Goal: Information Seeking & Learning: Learn about a topic

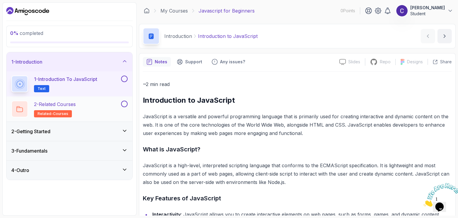
click at [76, 107] on p "2 - Related Courses" at bounding box center [55, 104] width 42 height 7
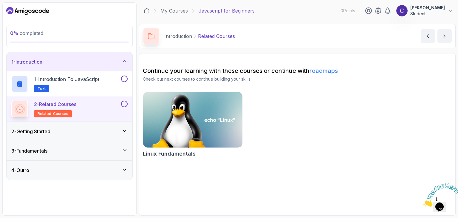
click at [76, 132] on div "2 - Getting Started" at bounding box center [69, 131] width 116 height 7
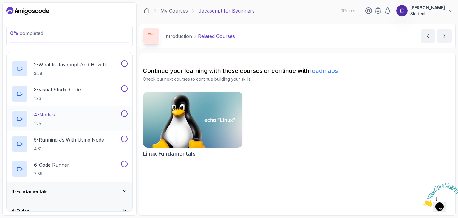
scroll to position [68, 0]
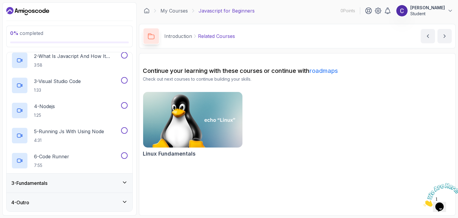
click at [57, 202] on div "4 - Outro" at bounding box center [69, 202] width 116 height 7
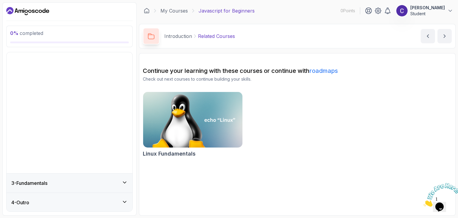
scroll to position [0, 0]
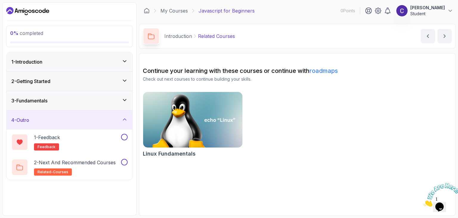
click at [63, 114] on div "4 - Outro" at bounding box center [70, 119] width 126 height 19
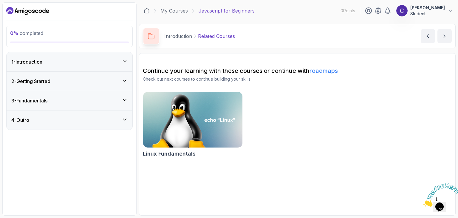
click at [42, 60] on h3 "1 - Introduction" at bounding box center [26, 61] width 31 height 7
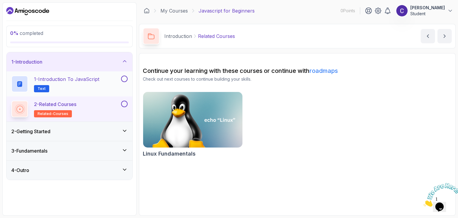
click at [126, 79] on button at bounding box center [124, 79] width 7 height 7
click at [127, 105] on button at bounding box center [124, 104] width 7 height 7
click at [59, 80] on p "1 - Introduction to JavaScript" at bounding box center [66, 79] width 65 height 7
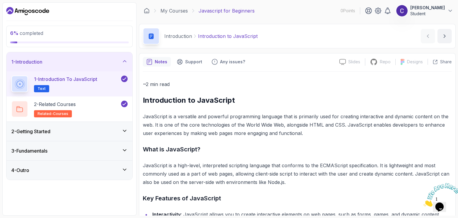
click at [93, 128] on div "2 - Getting Started" at bounding box center [69, 131] width 116 height 7
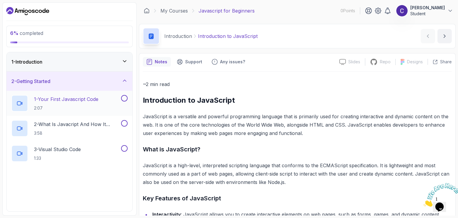
click at [76, 101] on p "1 - Your First Javascript Code" at bounding box center [66, 99] width 64 height 7
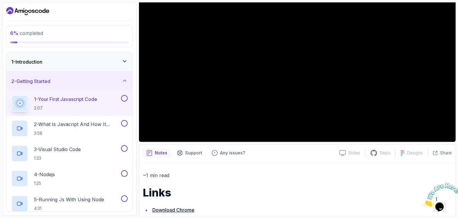
scroll to position [113, 0]
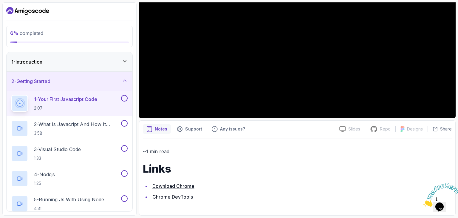
click at [156, 129] on p "Notes" at bounding box center [161, 129] width 13 height 6
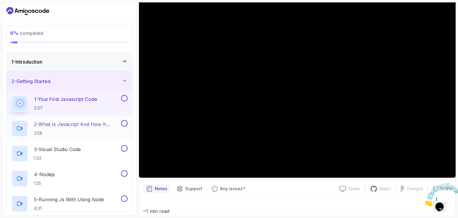
click at [83, 122] on p "2 - What Is Javacript And How It Works" at bounding box center [77, 124] width 86 height 7
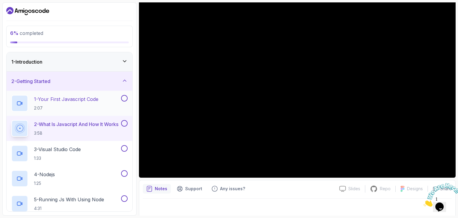
click at [125, 98] on button at bounding box center [124, 98] width 7 height 7
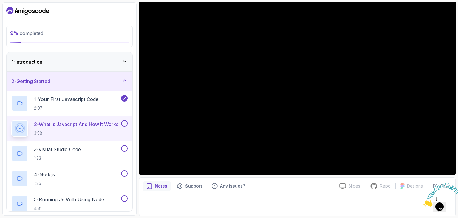
scroll to position [57, 0]
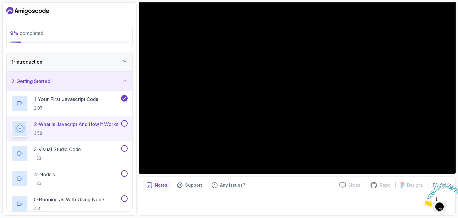
click at [125, 123] on button at bounding box center [124, 123] width 7 height 7
